Goal: Information Seeking & Learning: Learn about a topic

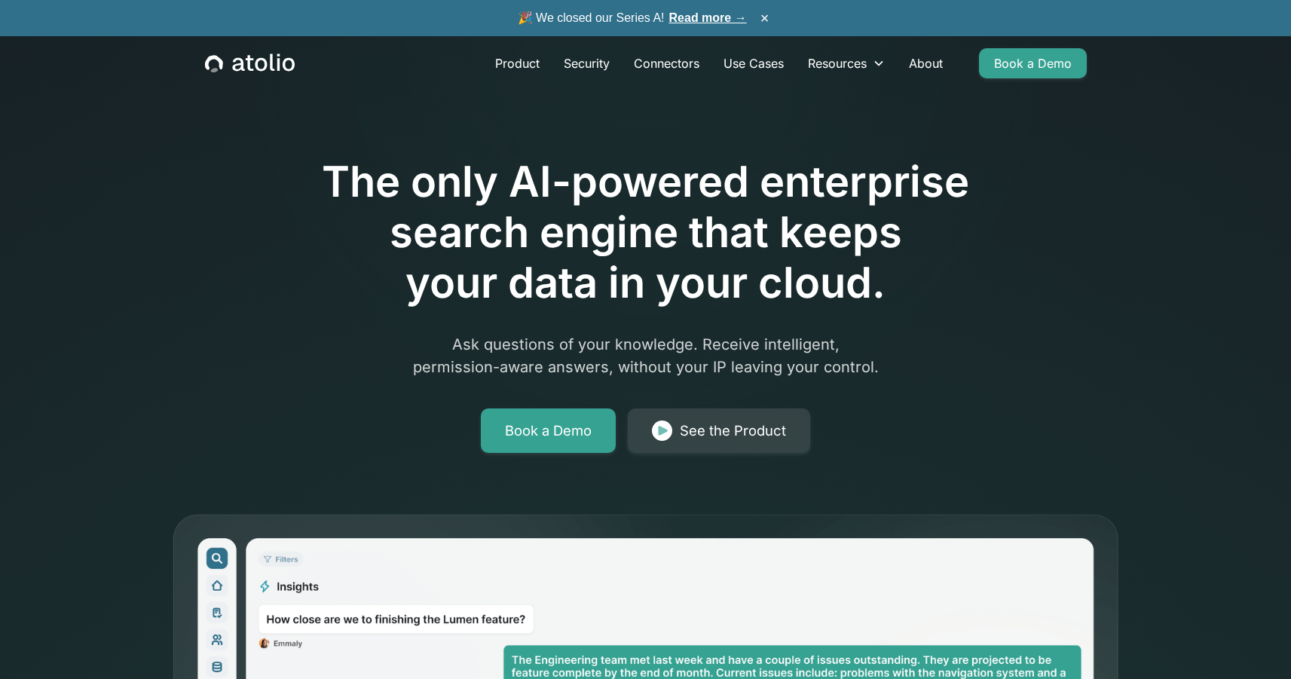
click at [708, 12] on link "Read more →" at bounding box center [708, 17] width 78 height 13
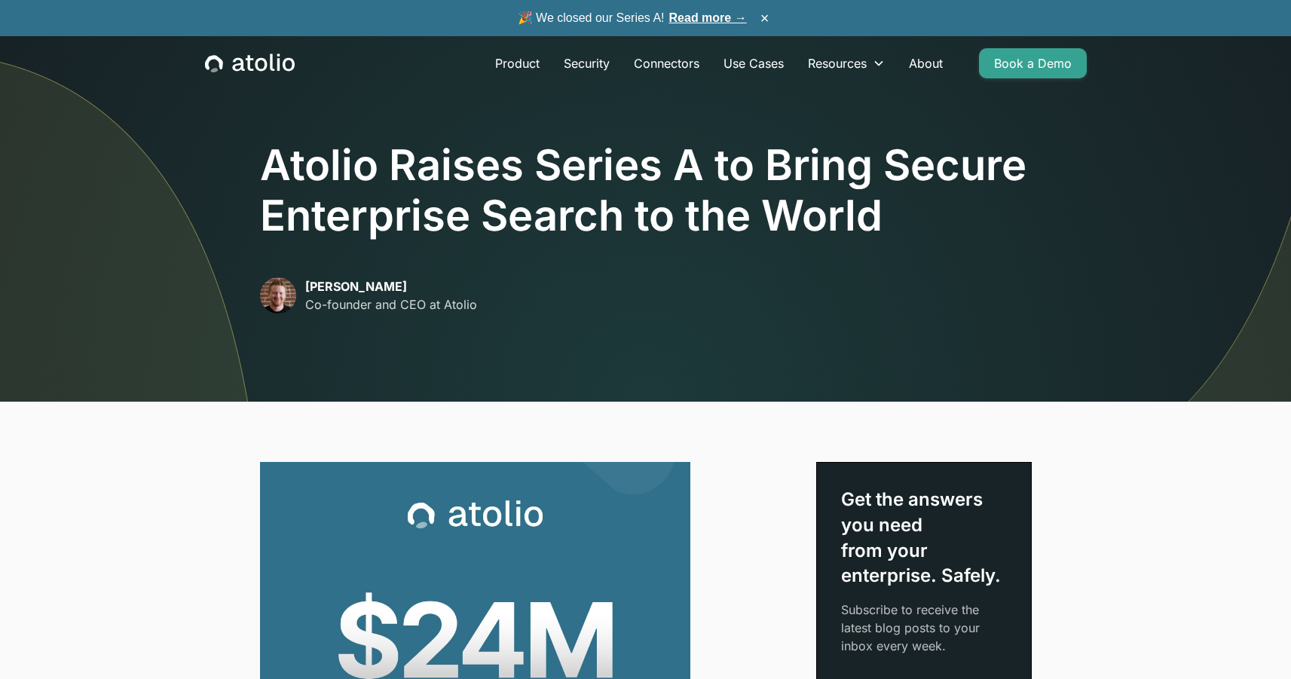
click at [296, 160] on h1 "Atolio Raises Series A to Bring Secure Enterprise Search to the World" at bounding box center [646, 190] width 772 height 101
copy h1 "Atolio"
click at [231, 66] on icon "home" at bounding box center [250, 64] width 90 height 20
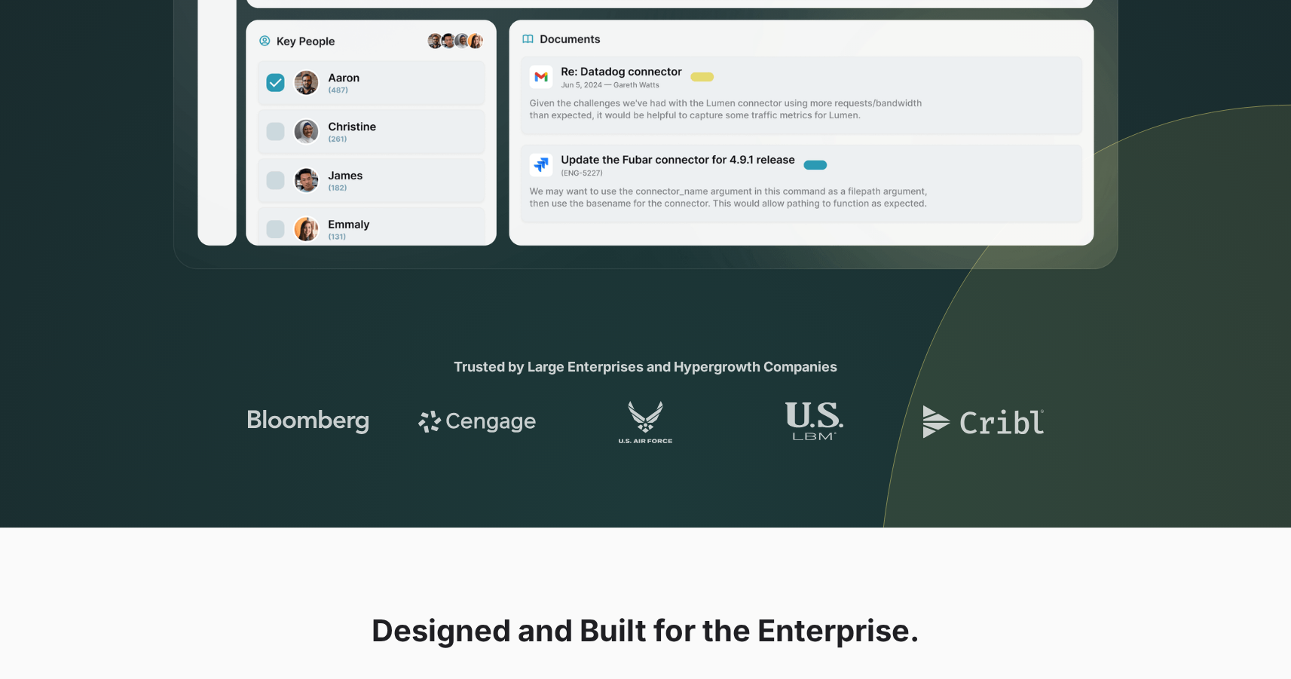
scroll to position [875, 0]
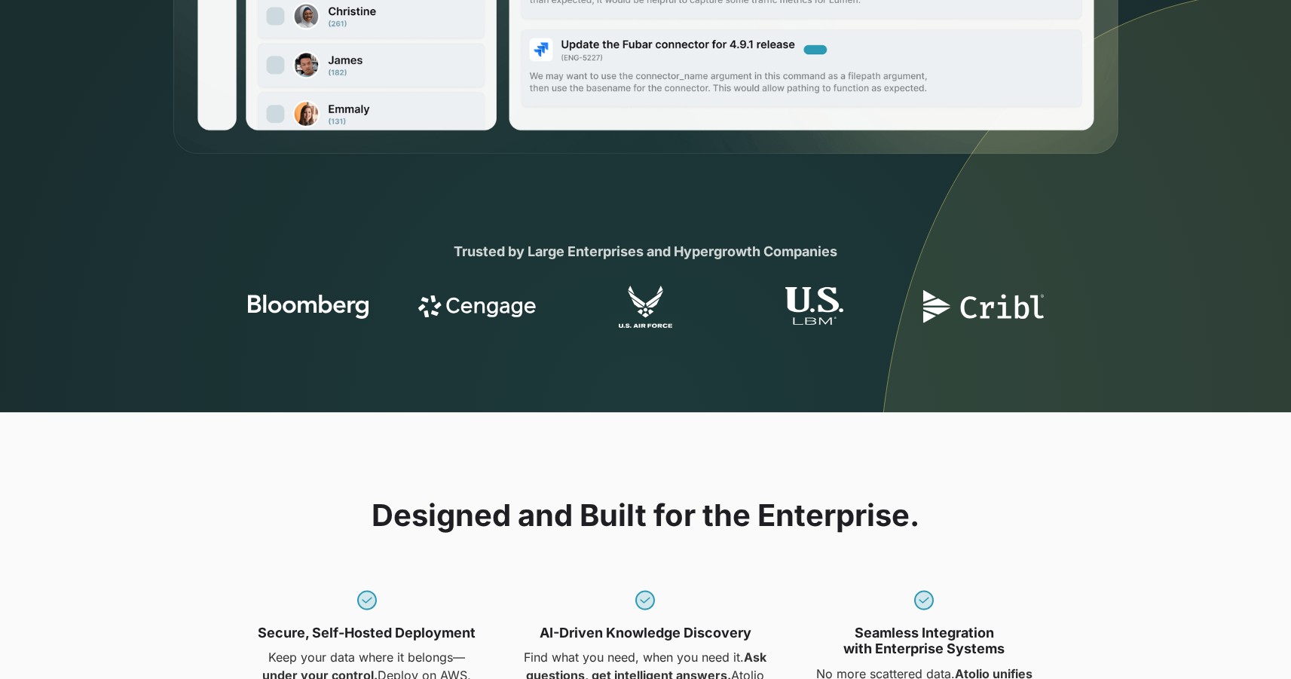
click at [516, 247] on div "Trusted by Large Enterprises and Hypergrowth Companies" at bounding box center [646, 251] width 579 height 20
drag, startPoint x: 516, startPoint y: 247, endPoint x: 738, endPoint y: 247, distance: 221.6
click at [738, 247] on div "Trusted by Large Enterprises and Hypergrowth Companies" at bounding box center [646, 251] width 579 height 20
drag, startPoint x: 695, startPoint y: 247, endPoint x: 507, endPoint y: 249, distance: 188.5
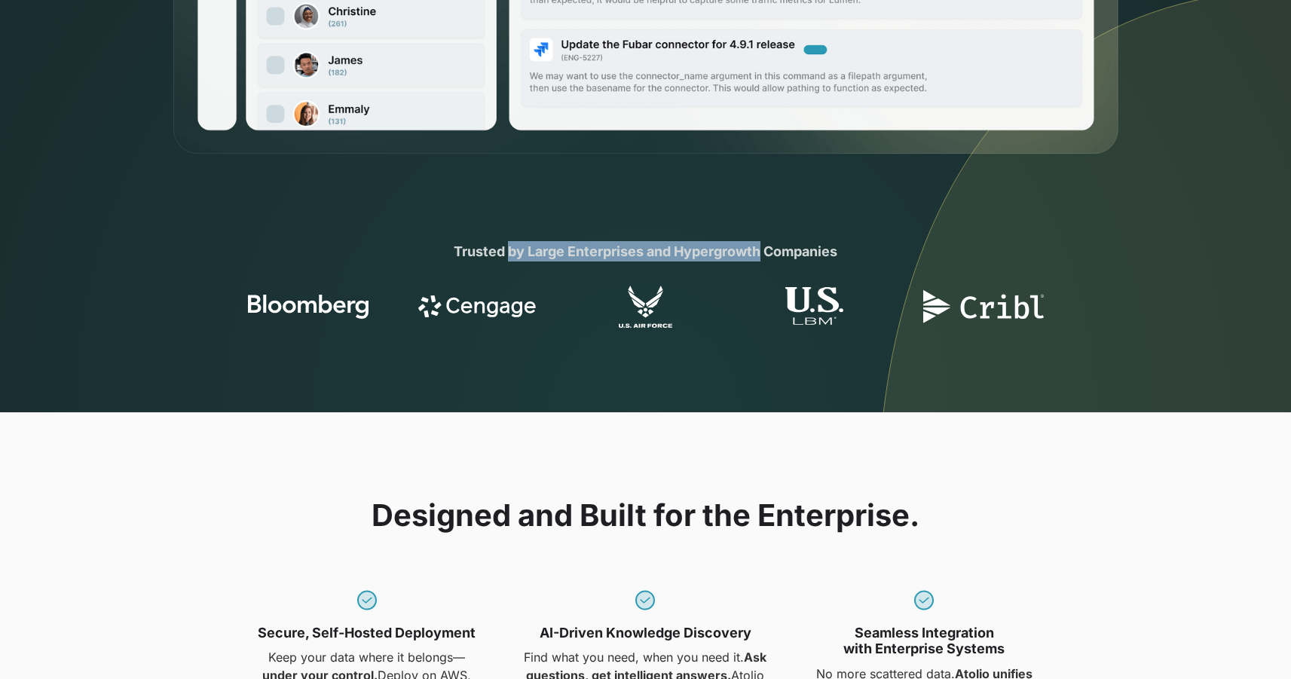
click at [507, 249] on div "Trusted by Large Enterprises and Hypergrowth Companies" at bounding box center [646, 251] width 579 height 20
drag, startPoint x: 507, startPoint y: 249, endPoint x: 746, endPoint y: 249, distance: 239.7
click at [746, 249] on div "Trusted by Large Enterprises and Hypergrowth Companies" at bounding box center [646, 251] width 579 height 20
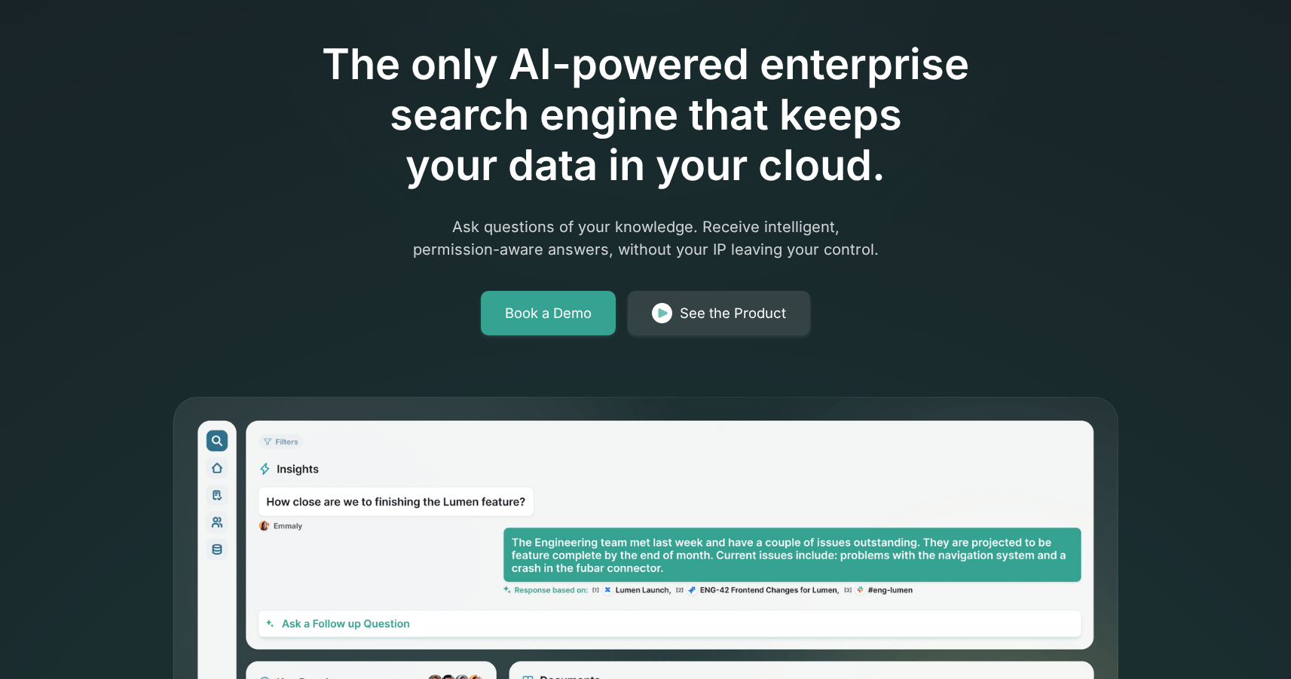
scroll to position [0, 0]
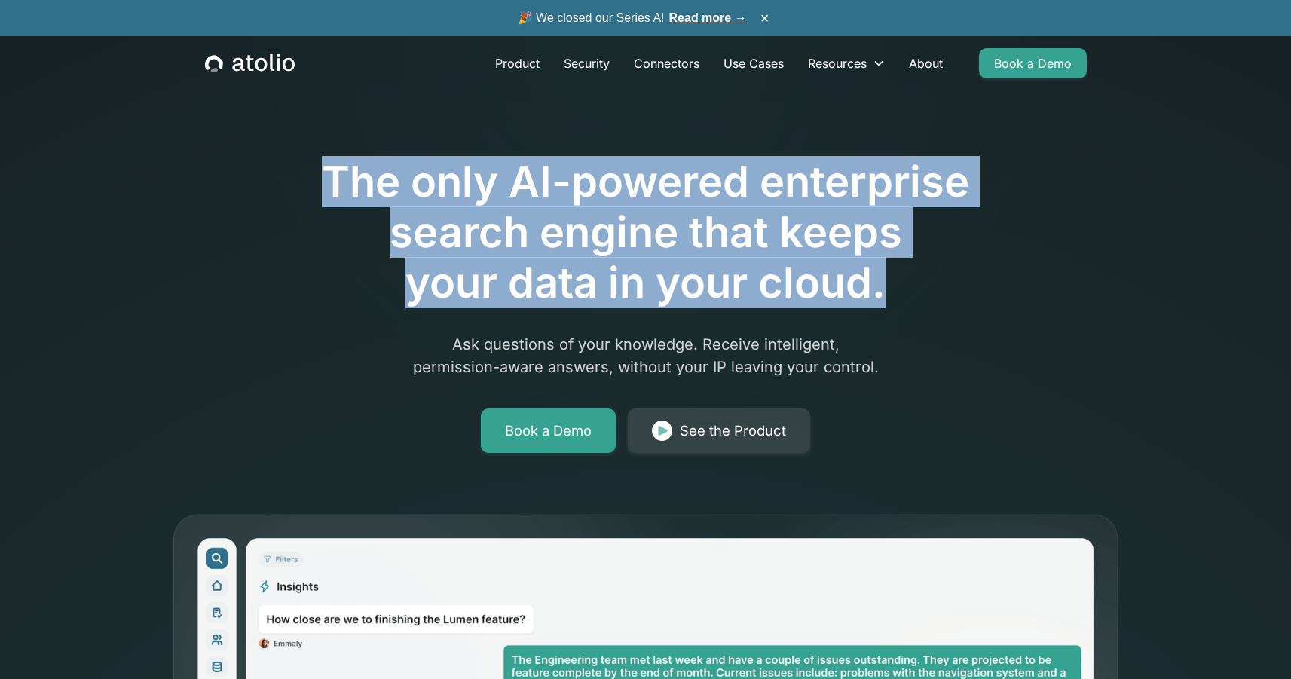
drag, startPoint x: 317, startPoint y: 188, endPoint x: 965, endPoint y: 280, distance: 654.9
click at [965, 280] on h1 "The only AI-powered enterprise search engine that keeps your data in your cloud." at bounding box center [646, 233] width 772 height 152
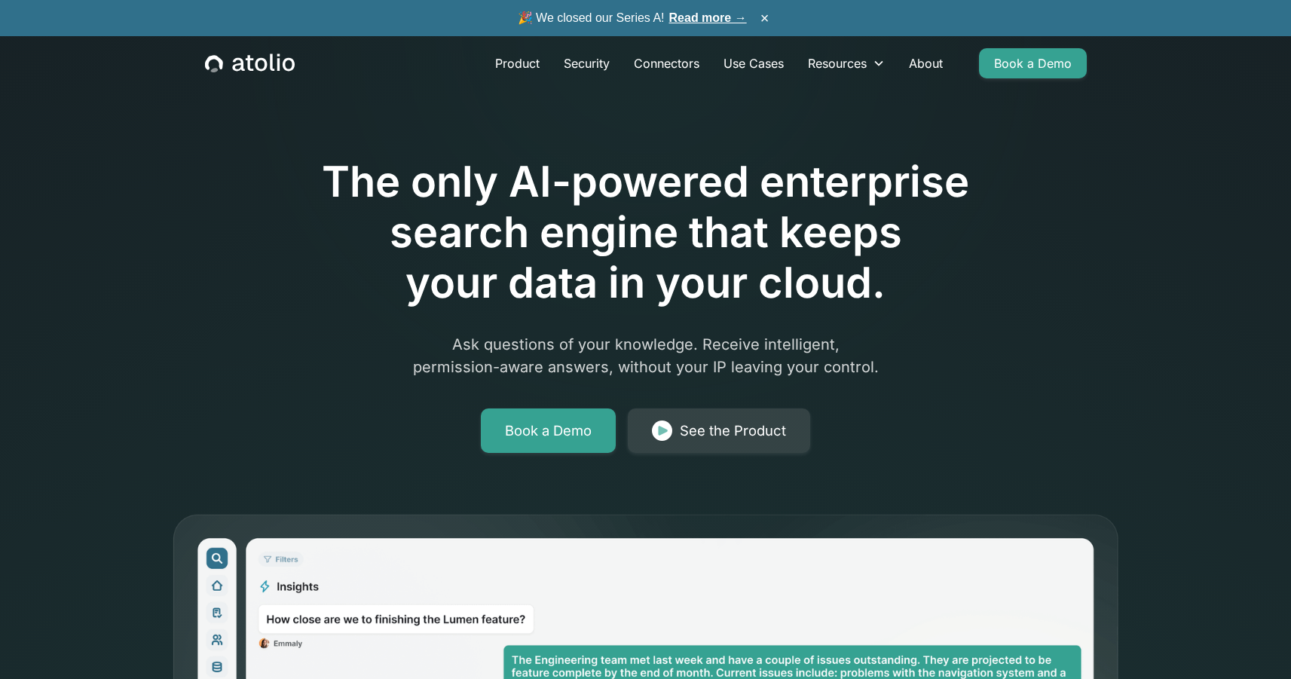
click at [633, 370] on p "Ask questions of your knowledge. Receive intelligent, permission-aware answers,…" at bounding box center [646, 355] width 579 height 45
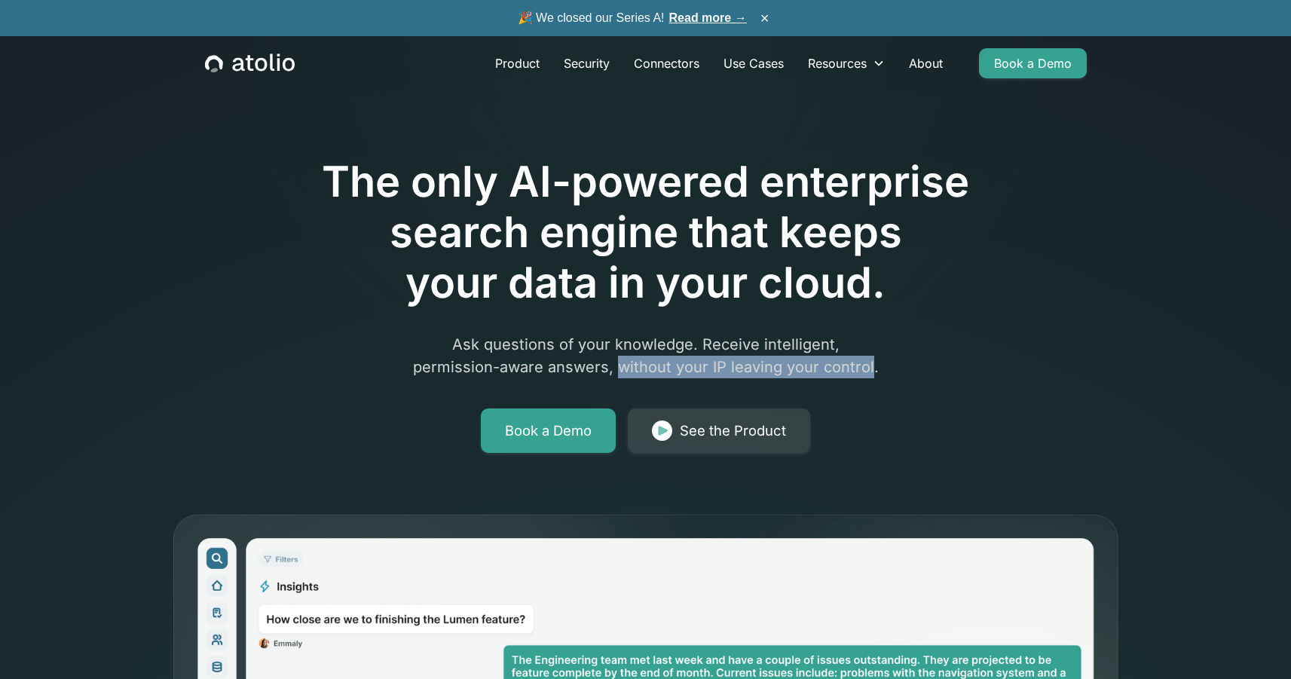
drag, startPoint x: 633, startPoint y: 370, endPoint x: 867, endPoint y: 370, distance: 234.5
click at [867, 370] on p "Ask questions of your knowledge. Receive intelligent, permission-aware answers,…" at bounding box center [646, 355] width 579 height 45
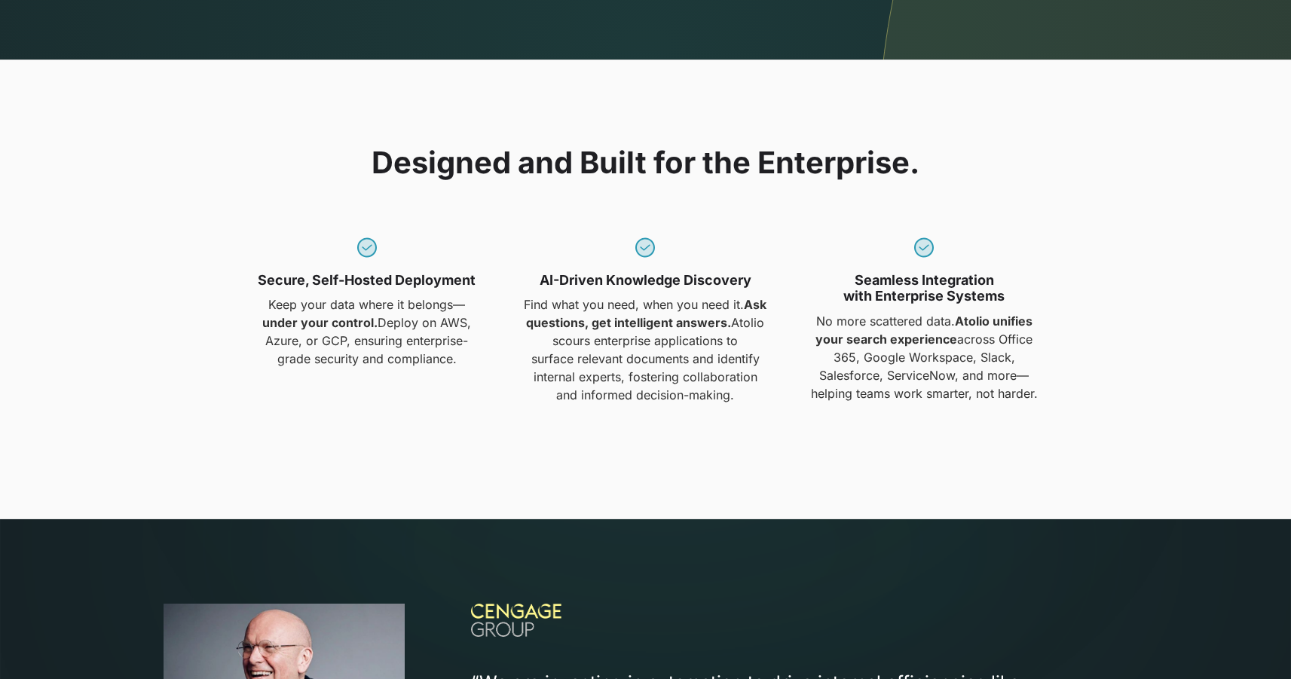
scroll to position [1229, 0]
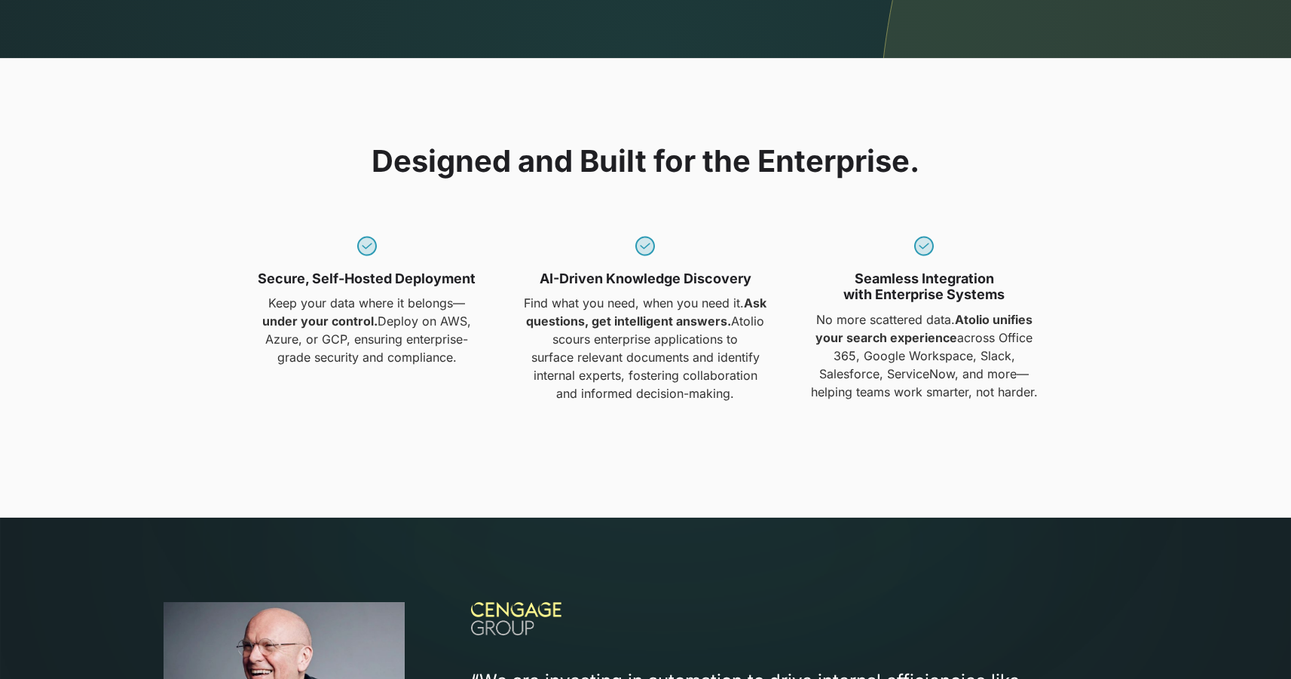
drag, startPoint x: 253, startPoint y: 291, endPoint x: 452, endPoint y: 291, distance: 199.0
click at [452, 291] on div "Secure, Self-Hosted Deployment Keep your data where it belongs— under your cont…" at bounding box center [367, 319] width 261 height 170
click at [463, 279] on strong "Secure, Self-Hosted Deployment" at bounding box center [367, 279] width 218 height 16
drag, startPoint x: 463, startPoint y: 279, endPoint x: 271, endPoint y: 279, distance: 192.2
click at [271, 279] on strong "Secure, Self-Hosted Deployment" at bounding box center [367, 279] width 218 height 16
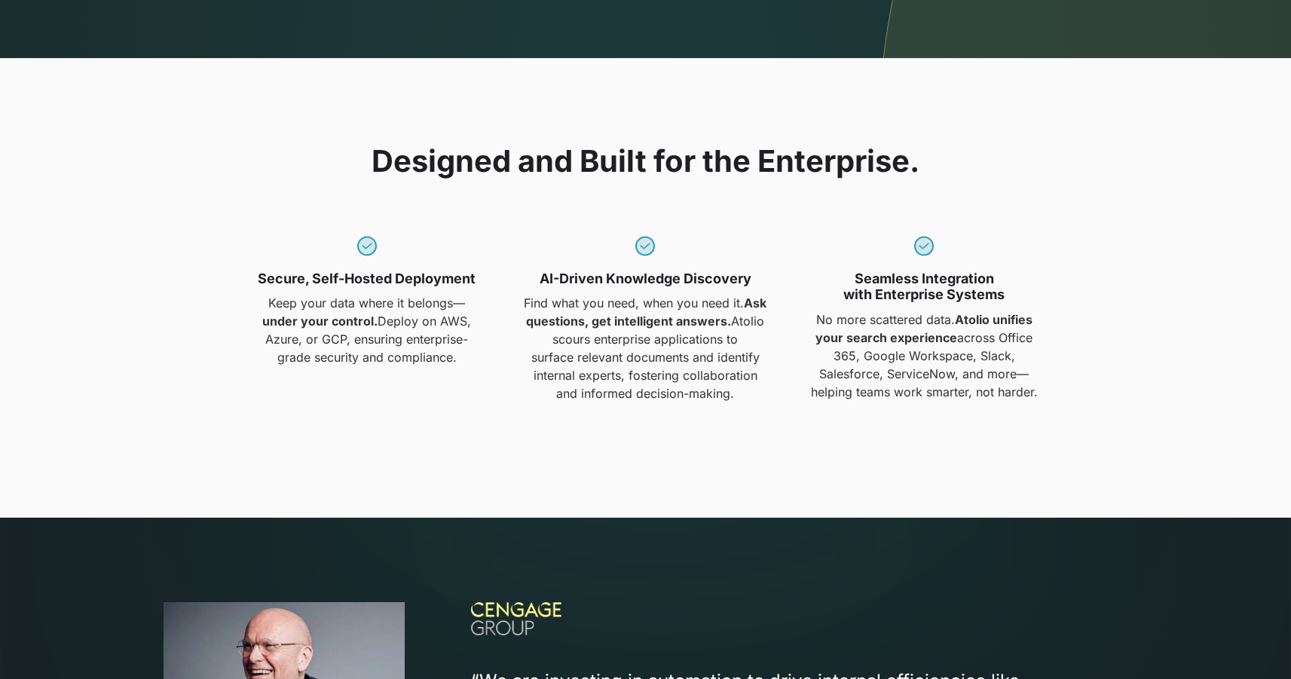
click at [311, 310] on p "Keep your data where it belongs— under your control. Deploy on AWS, Azure, or G…" at bounding box center [367, 330] width 261 height 72
click at [277, 324] on strong "under your control." at bounding box center [319, 321] width 115 height 15
drag, startPoint x: 277, startPoint y: 324, endPoint x: 349, endPoint y: 324, distance: 71.6
click at [348, 324] on strong "under your control." at bounding box center [319, 321] width 115 height 15
click at [349, 324] on strong "under your control." at bounding box center [319, 321] width 115 height 15
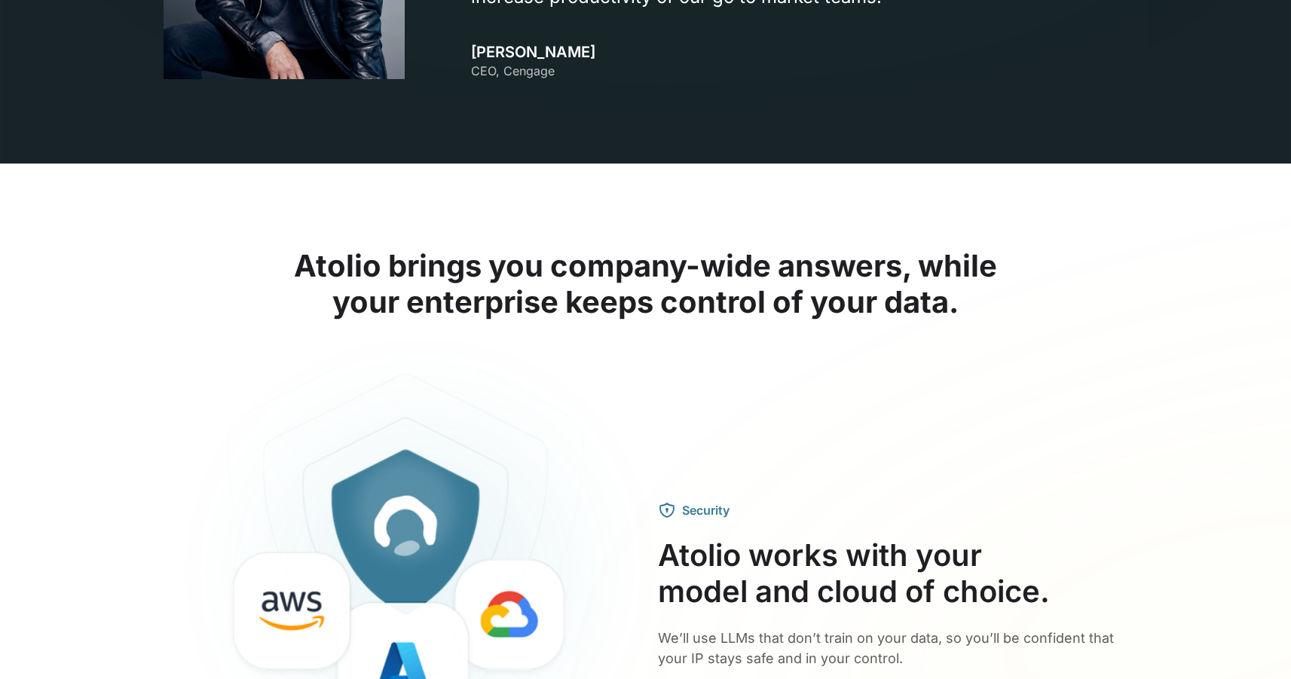
scroll to position [2094, 0]
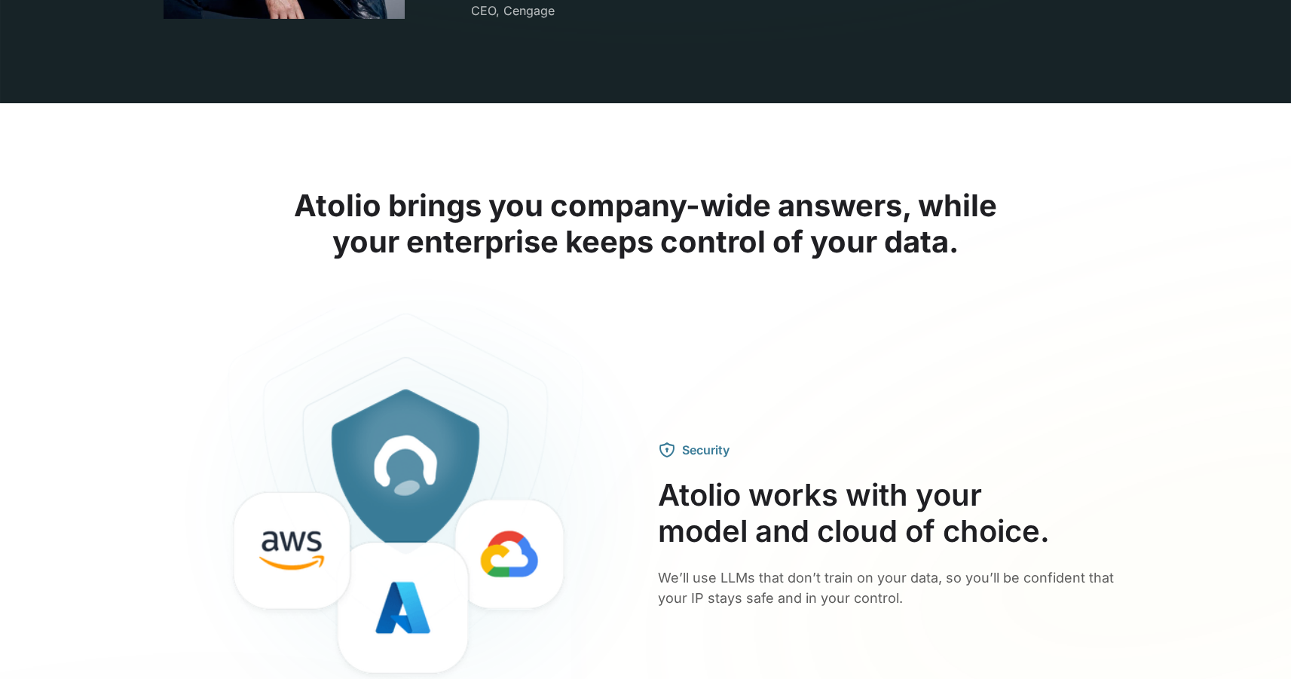
drag, startPoint x: 496, startPoint y: 216, endPoint x: 738, endPoint y: 231, distance: 242.5
click at [731, 232] on h2 "Atolio brings you company-wide answers, while your enterprise keeps control of …" at bounding box center [646, 224] width 965 height 72
click at [738, 231] on h2 "Atolio brings you company-wide answers, while your enterprise keeps control of …" at bounding box center [646, 224] width 965 height 72
drag, startPoint x: 723, startPoint y: 234, endPoint x: 869, endPoint y: 234, distance: 145.5
click at [865, 234] on h2 "Atolio brings you company-wide answers, while your enterprise keeps control of …" at bounding box center [646, 224] width 965 height 72
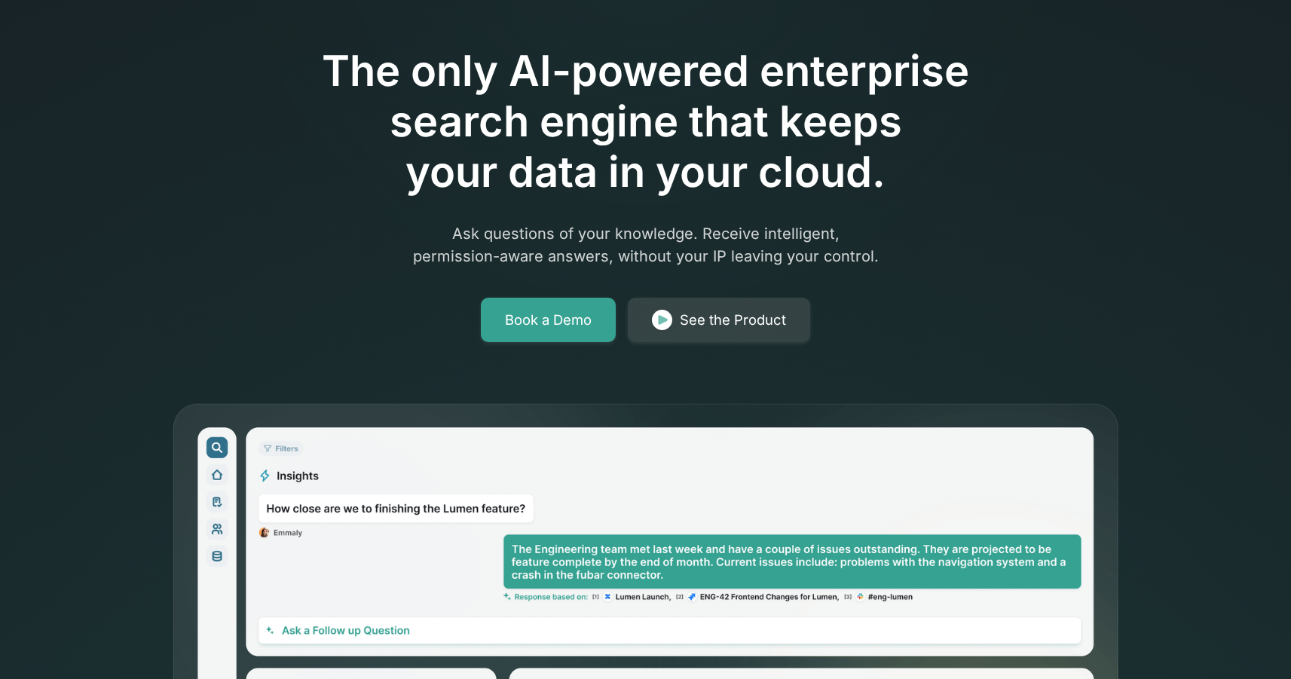
scroll to position [0, 0]
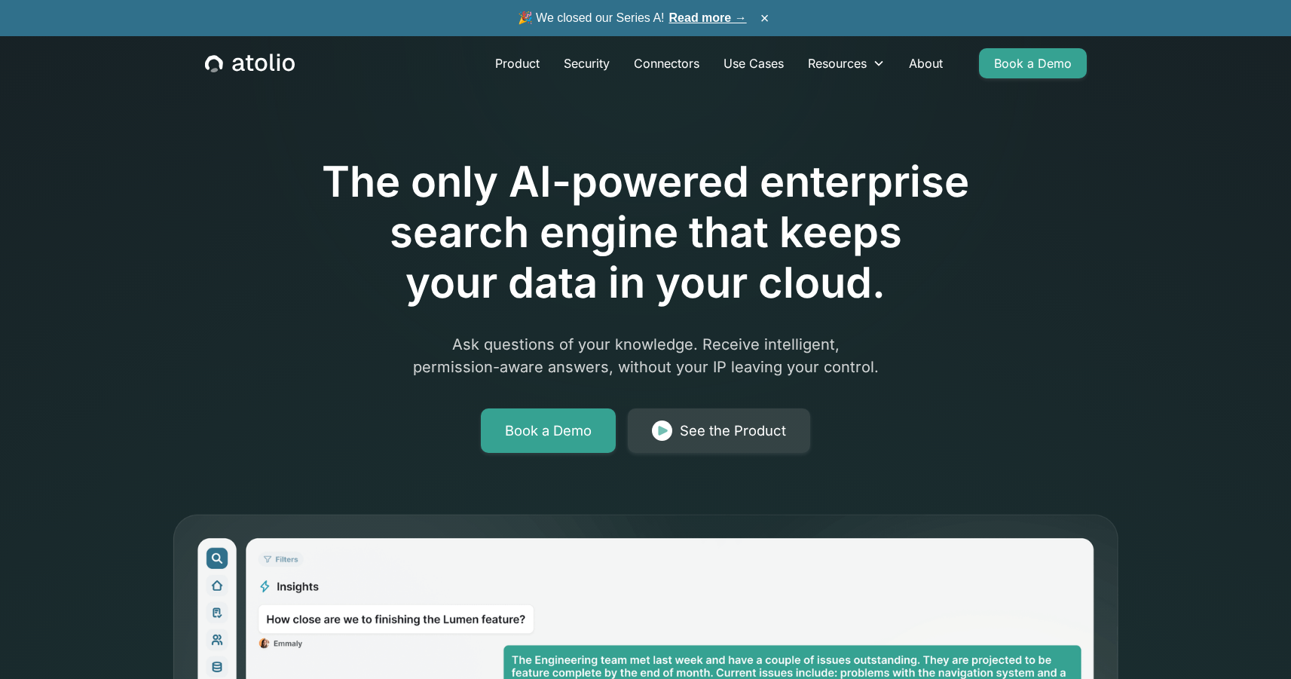
click at [663, 188] on h1 "The only AI-powered enterprise search engine that keeps your data in your cloud." at bounding box center [646, 233] width 772 height 152
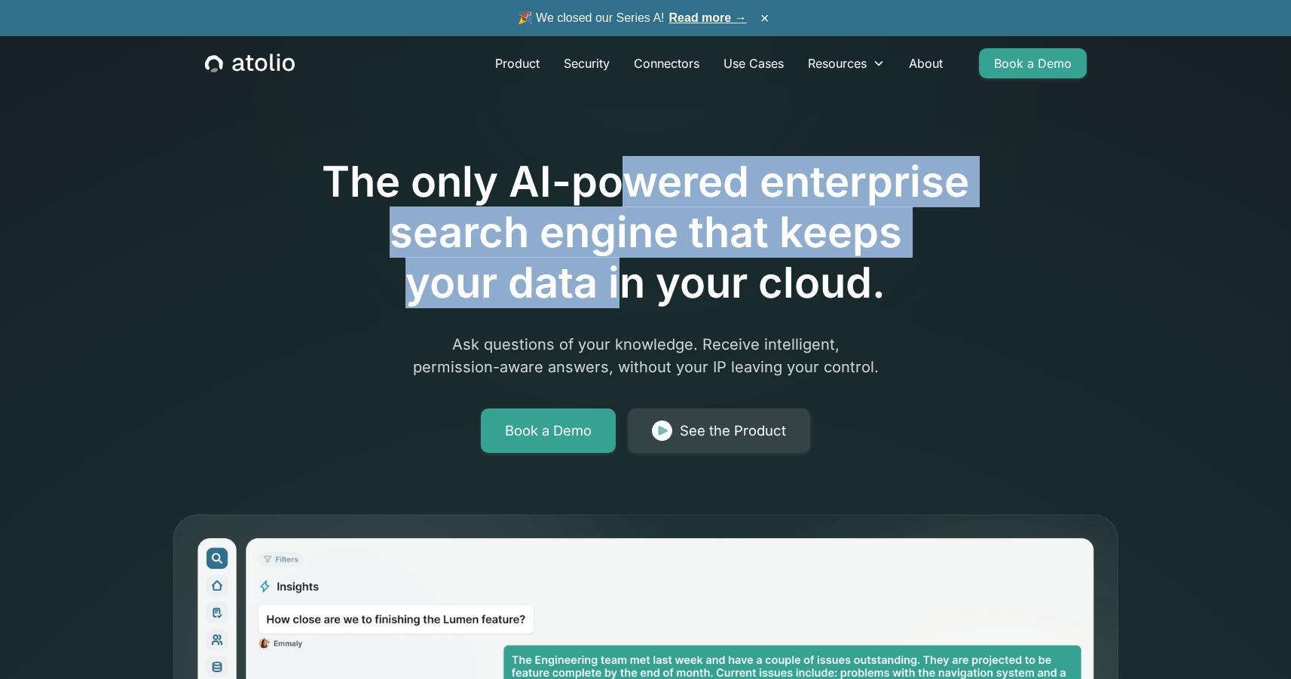
drag, startPoint x: 630, startPoint y: 179, endPoint x: 630, endPoint y: 295, distance: 115.4
click at [630, 295] on h1 "The only AI-powered enterprise search engine that keeps your data in your cloud." at bounding box center [646, 233] width 772 height 152
drag, startPoint x: 639, startPoint y: 203, endPoint x: 639, endPoint y: 285, distance: 82.2
click at [639, 285] on h1 "The only AI-powered enterprise search engine that keeps your data in your cloud." at bounding box center [646, 233] width 772 height 152
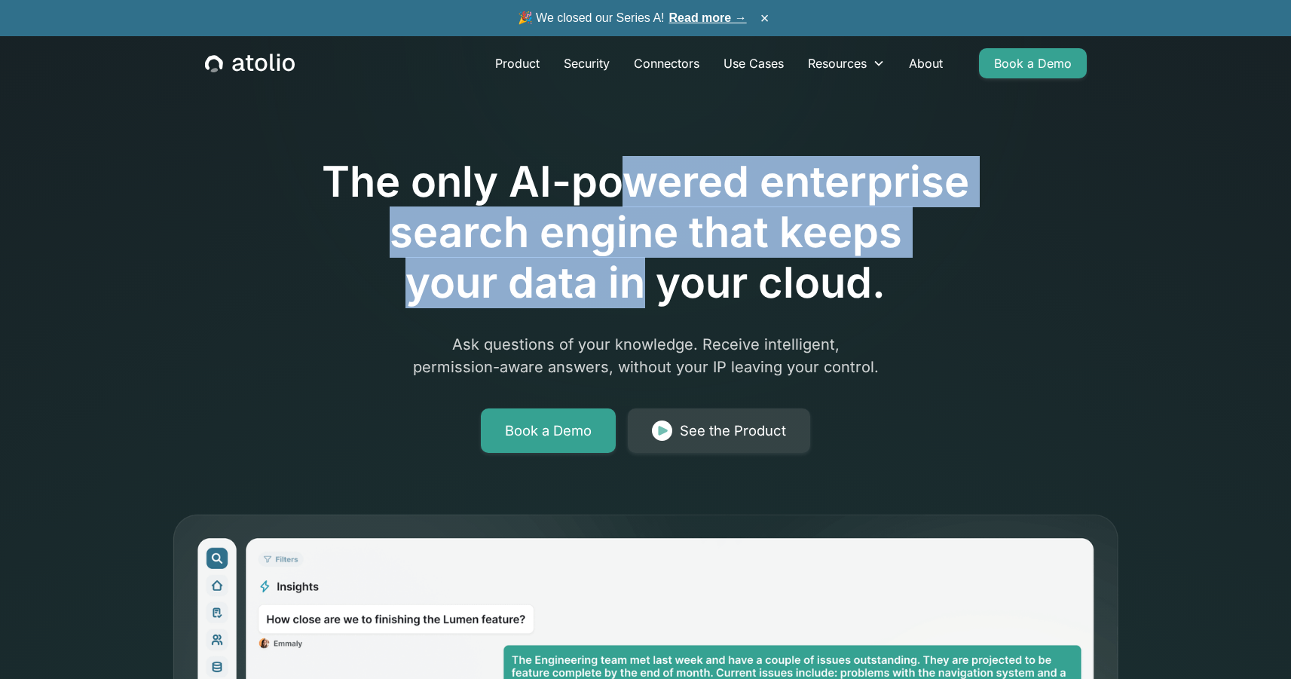
click at [639, 285] on h1 "The only AI-powered enterprise search engine that keeps your data in your cloud." at bounding box center [646, 233] width 772 height 152
drag, startPoint x: 639, startPoint y: 285, endPoint x: 639, endPoint y: 155, distance: 129.7
click at [639, 161] on h1 "The only AI-powered enterprise search engine that keeps your data in your cloud." at bounding box center [646, 233] width 772 height 152
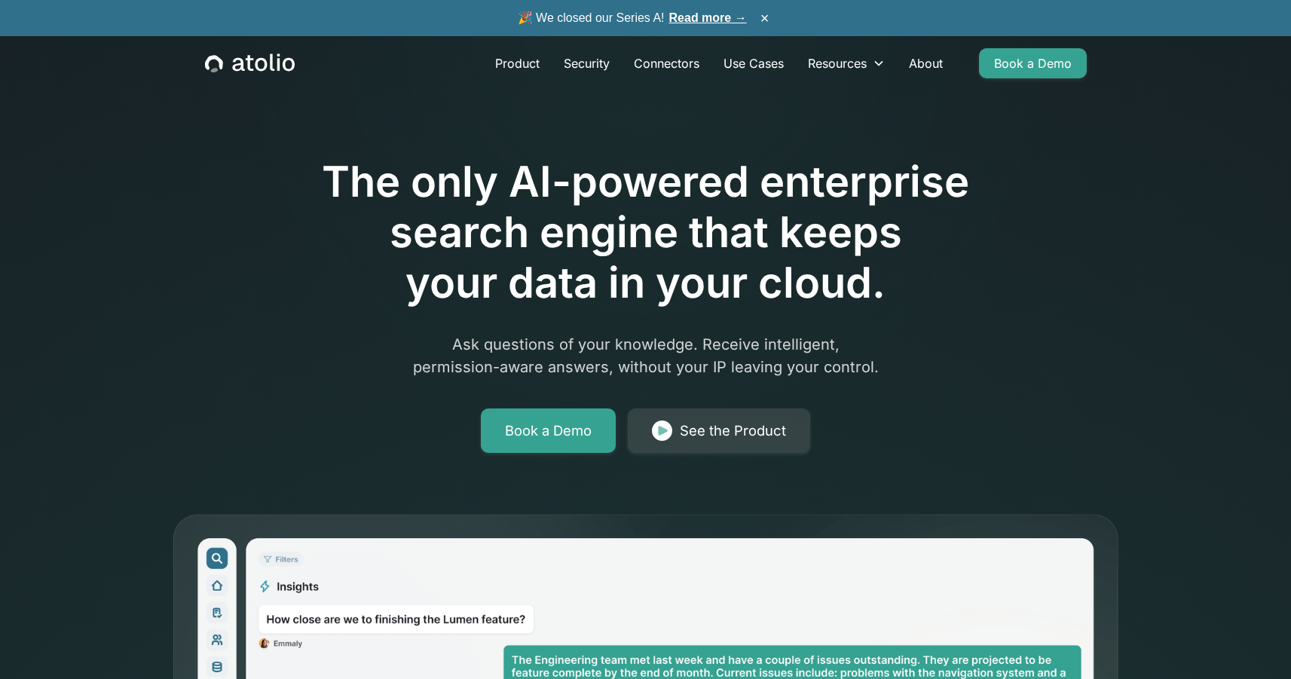
click at [639, 155] on div at bounding box center [646, 114] width 772 height 84
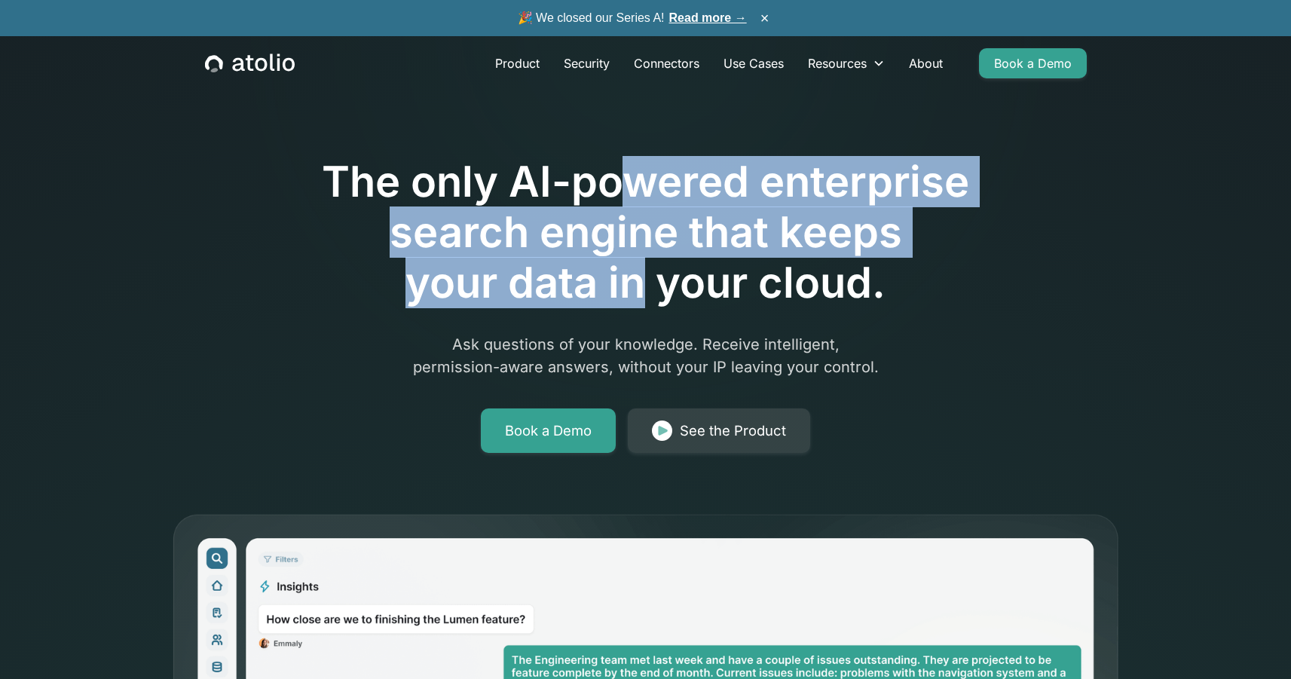
drag, startPoint x: 639, startPoint y: 185, endPoint x: 639, endPoint y: 282, distance: 97.3
click at [639, 282] on h1 "The only AI-powered enterprise search engine that keeps your data in your cloud." at bounding box center [646, 233] width 772 height 152
drag, startPoint x: 639, startPoint y: 282, endPoint x: 639, endPoint y: 163, distance: 119.1
click at [639, 163] on h1 "The only AI-powered enterprise search engine that keeps your data in your cloud." at bounding box center [646, 233] width 772 height 152
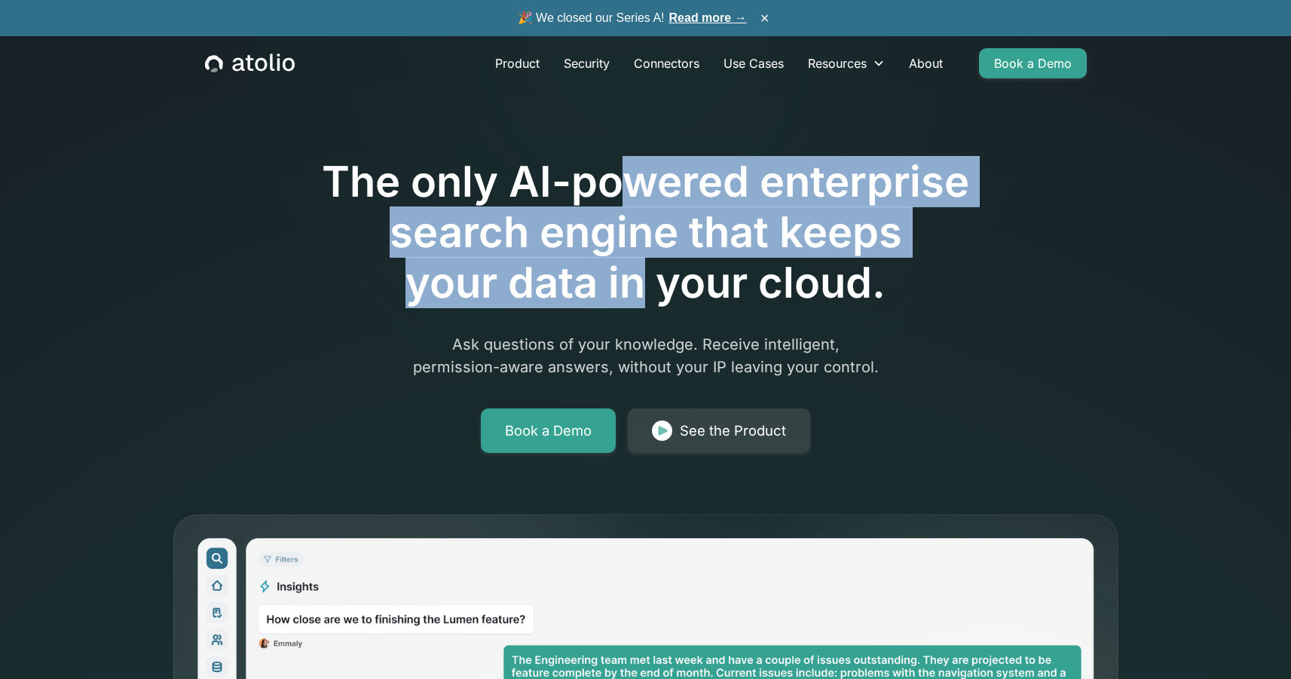
click at [639, 163] on h1 "The only AI-powered enterprise search engine that keeps your data in your cloud." at bounding box center [646, 233] width 772 height 152
drag, startPoint x: 649, startPoint y: 180, endPoint x: 641, endPoint y: 285, distance: 105.1
click at [641, 285] on h1 "The only AI-powered enterprise search engine that keeps your data in your cloud." at bounding box center [646, 233] width 772 height 152
drag, startPoint x: 641, startPoint y: 285, endPoint x: 648, endPoint y: 164, distance: 121.6
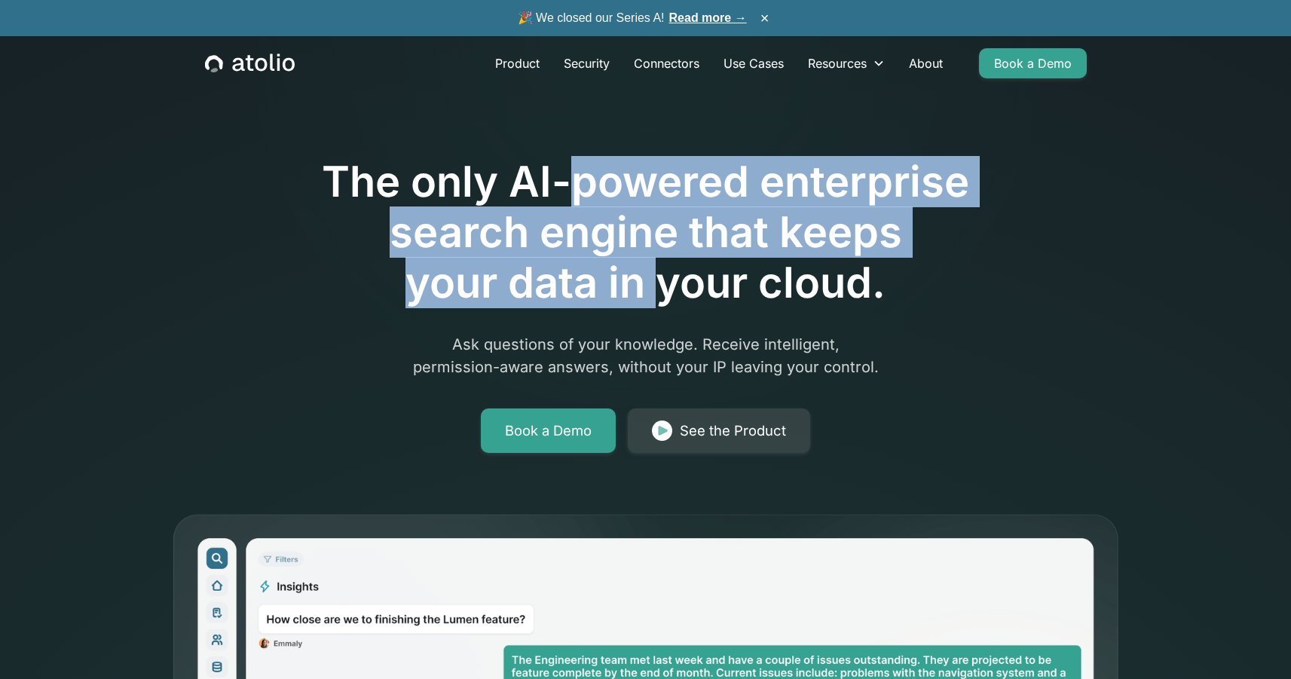
click at [648, 164] on h1 "The only AI-powered enterprise search engine that keeps your data in your cloud." at bounding box center [646, 233] width 772 height 152
drag, startPoint x: 648, startPoint y: 175, endPoint x: 639, endPoint y: 286, distance: 111.2
click at [639, 286] on h1 "The only AI-powered enterprise search engine that keeps your data in your cloud." at bounding box center [646, 233] width 772 height 152
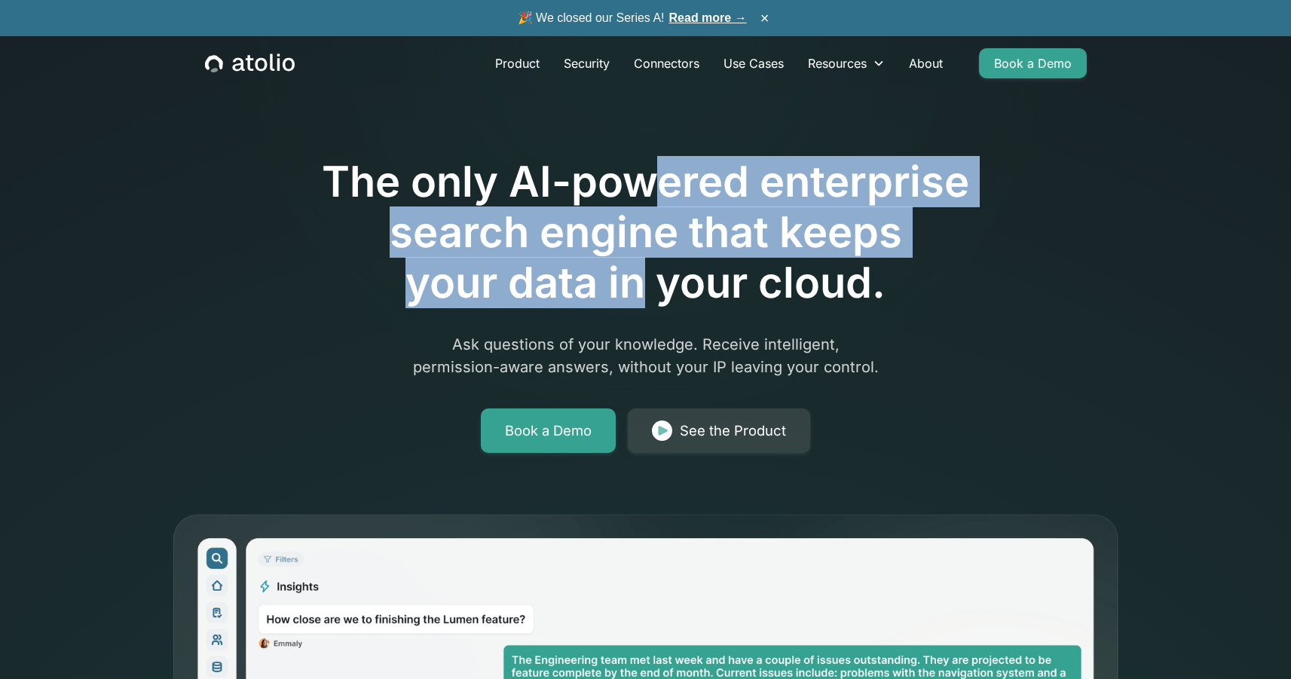
drag, startPoint x: 639, startPoint y: 286, endPoint x: 642, endPoint y: 192, distance: 93.5
click at [641, 193] on h1 "The only AI-powered enterprise search engine that keeps your data in your cloud." at bounding box center [646, 233] width 772 height 152
click at [642, 192] on h1 "The only AI-powered enterprise search engine that keeps your data in your cloud." at bounding box center [646, 233] width 772 height 152
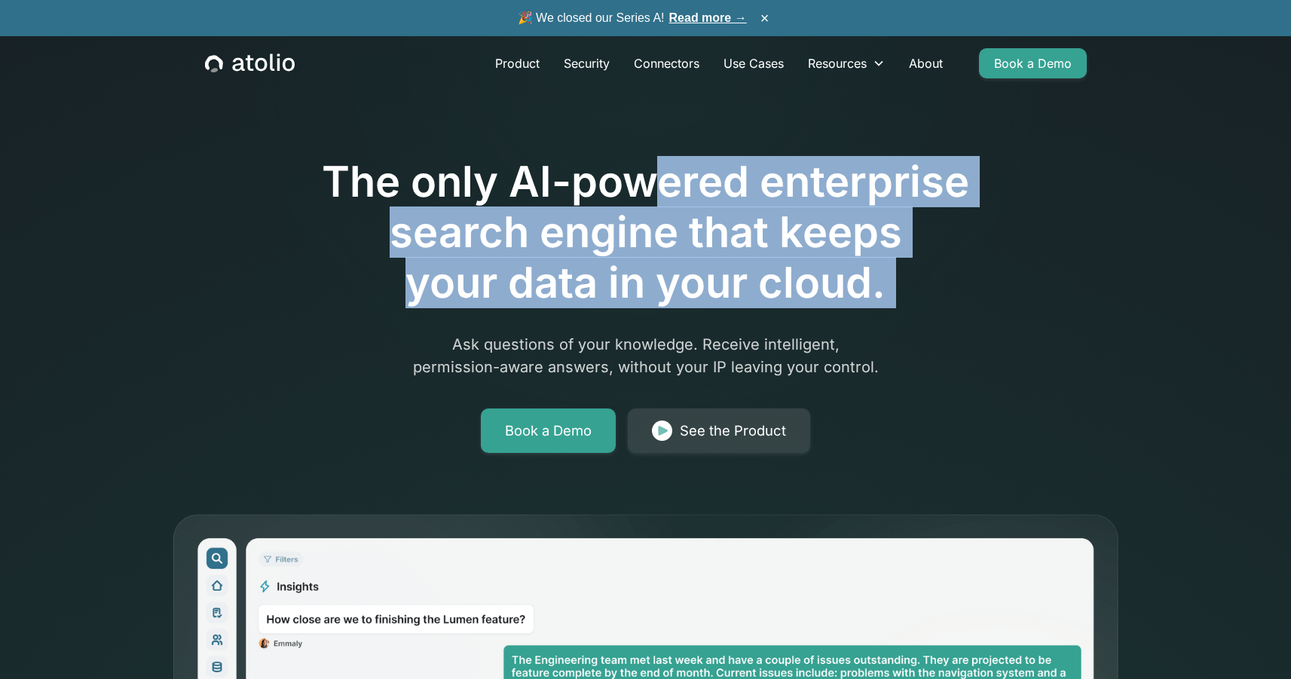
drag, startPoint x: 642, startPoint y: 192, endPoint x: 630, endPoint y: 309, distance: 117.6
click at [630, 309] on div "The only AI-powered enterprise search engine that keeps your data in your cloud…" at bounding box center [646, 262] width 772 height 381
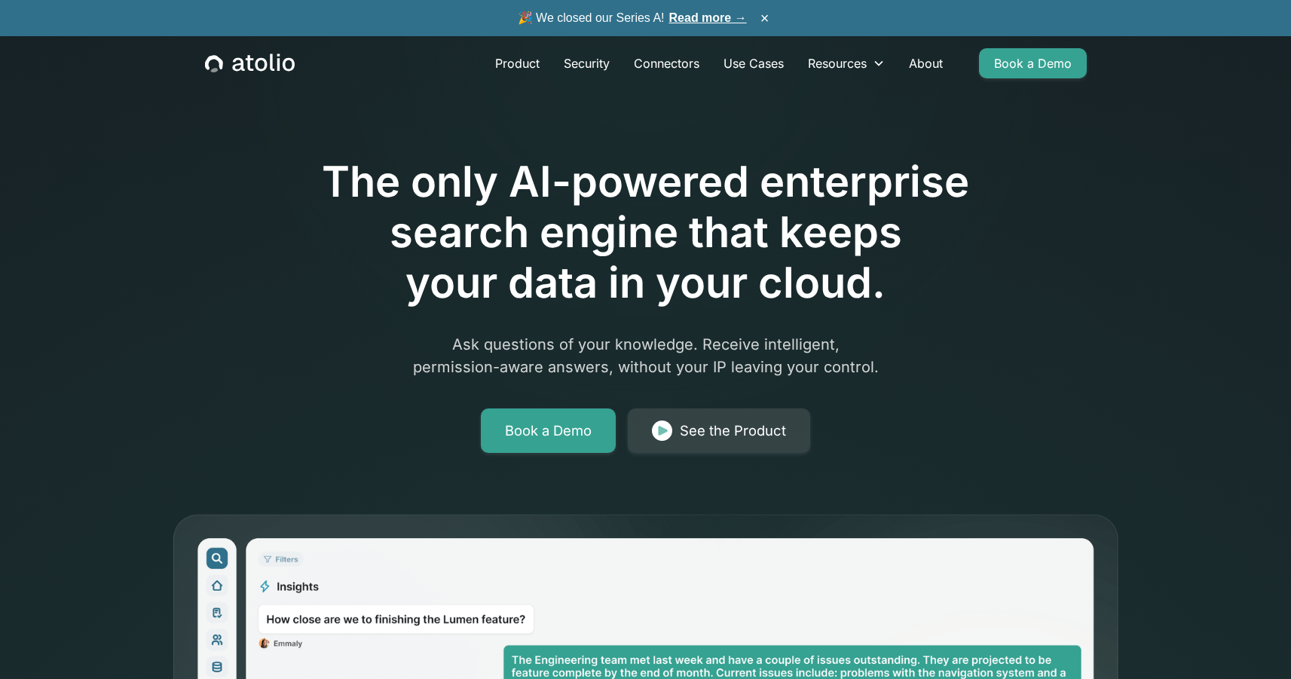
click at [644, 302] on h1 "The only AI-powered enterprise search engine that keeps your data in your cloud." at bounding box center [646, 233] width 772 height 152
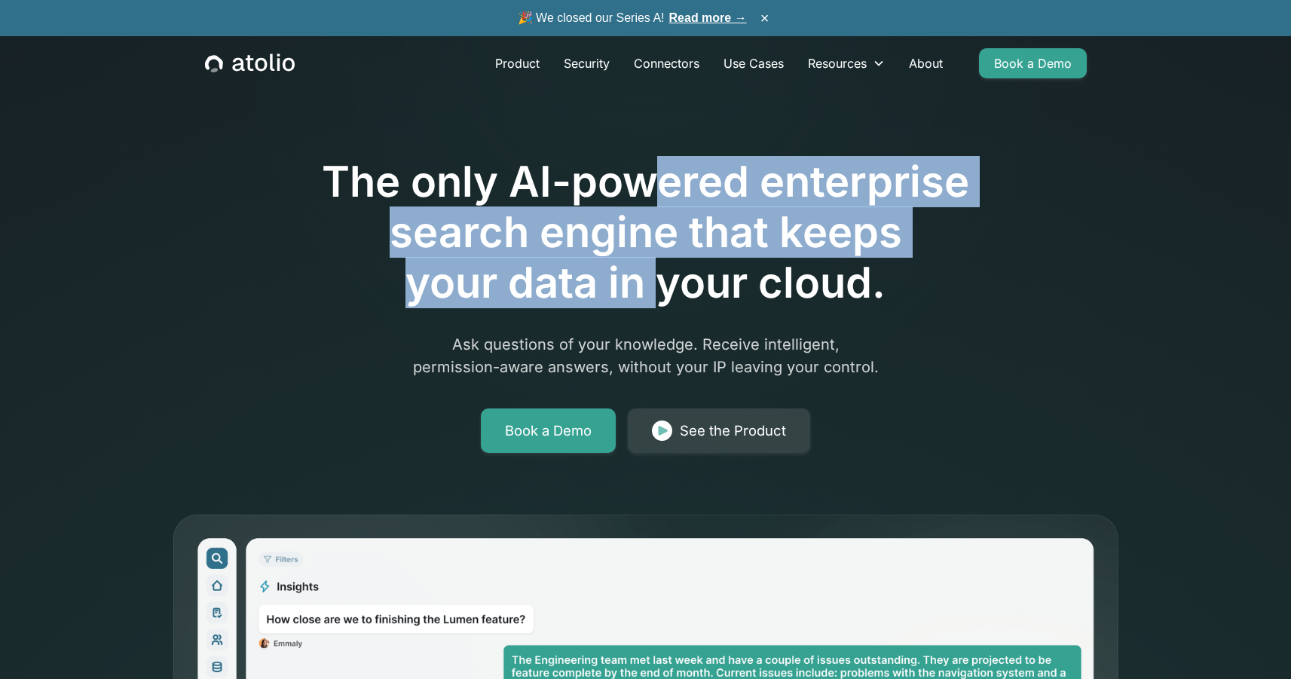
drag, startPoint x: 663, startPoint y: 195, endPoint x: 654, endPoint y: 291, distance: 96.1
click at [654, 292] on h1 "The only AI-powered enterprise search engine that keeps your data in your cloud." at bounding box center [646, 233] width 772 height 152
click at [654, 291] on h1 "The only AI-powered enterprise search engine that keeps your data in your cloud." at bounding box center [646, 233] width 772 height 152
drag, startPoint x: 657, startPoint y: 171, endPoint x: 648, endPoint y: 279, distance: 108.2
click at [648, 280] on h1 "The only AI-powered enterprise search engine that keeps your data in your cloud." at bounding box center [646, 233] width 772 height 152
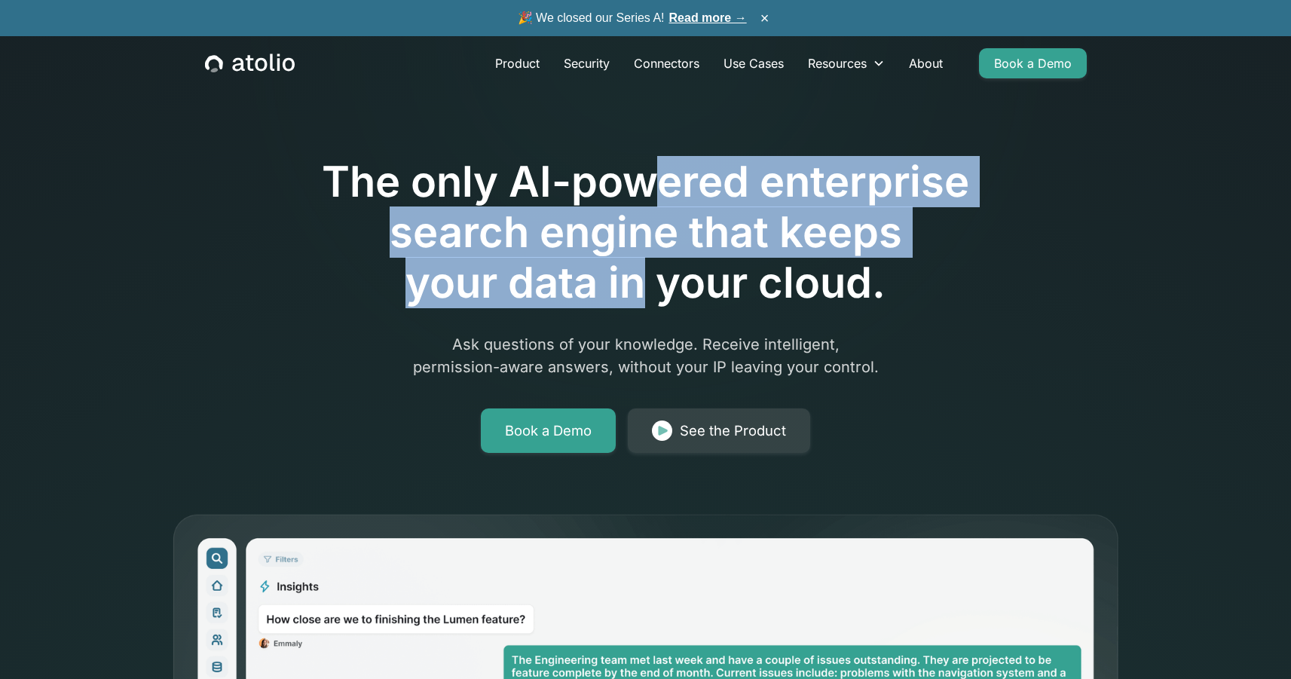
click at [648, 279] on h1 "The only AI-powered enterprise search engine that keeps your data in your cloud." at bounding box center [646, 233] width 772 height 152
